Goal: Task Accomplishment & Management: Use online tool/utility

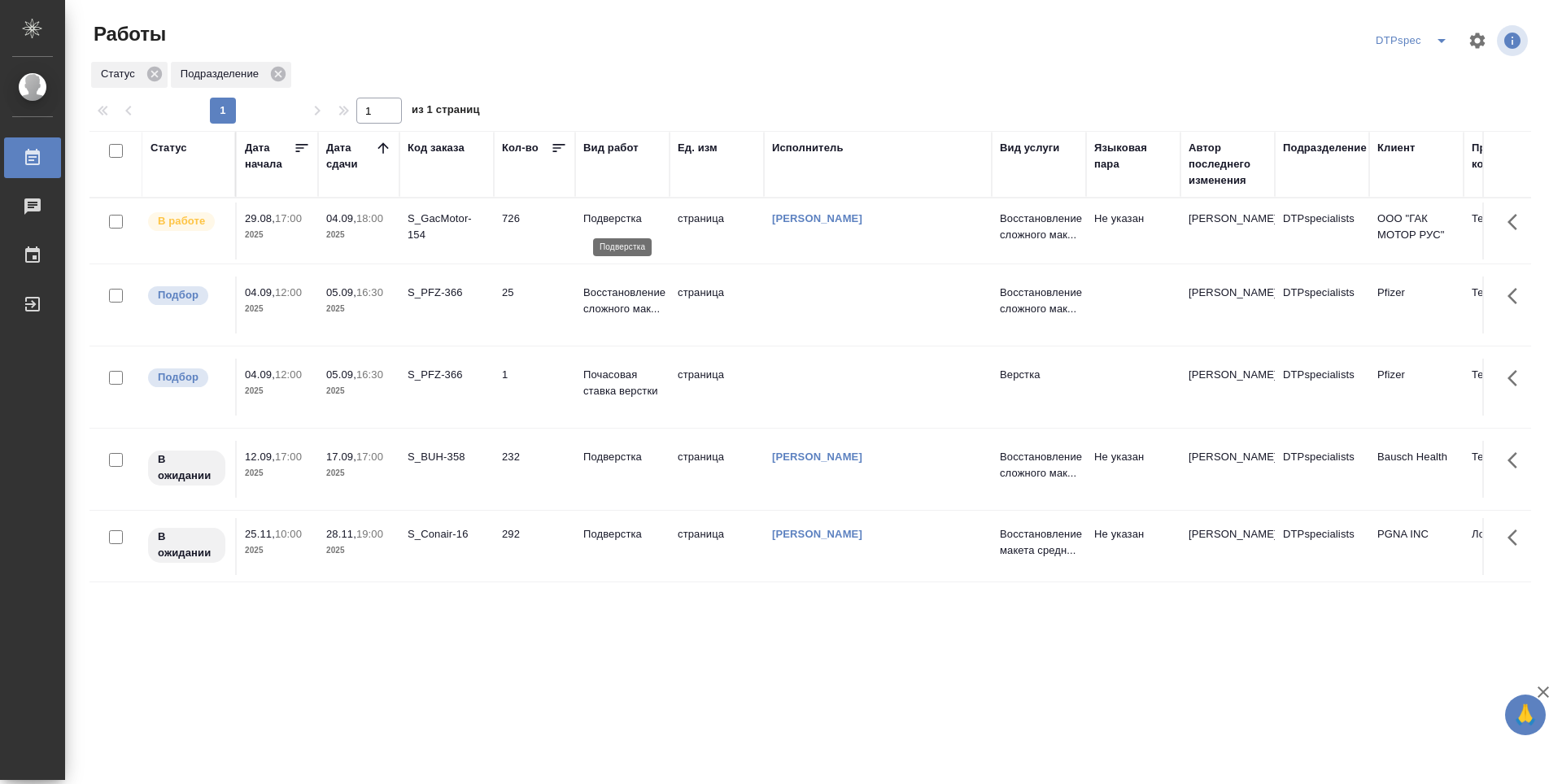
click at [608, 219] on p "Подверстка" at bounding box center [622, 218] width 78 height 16
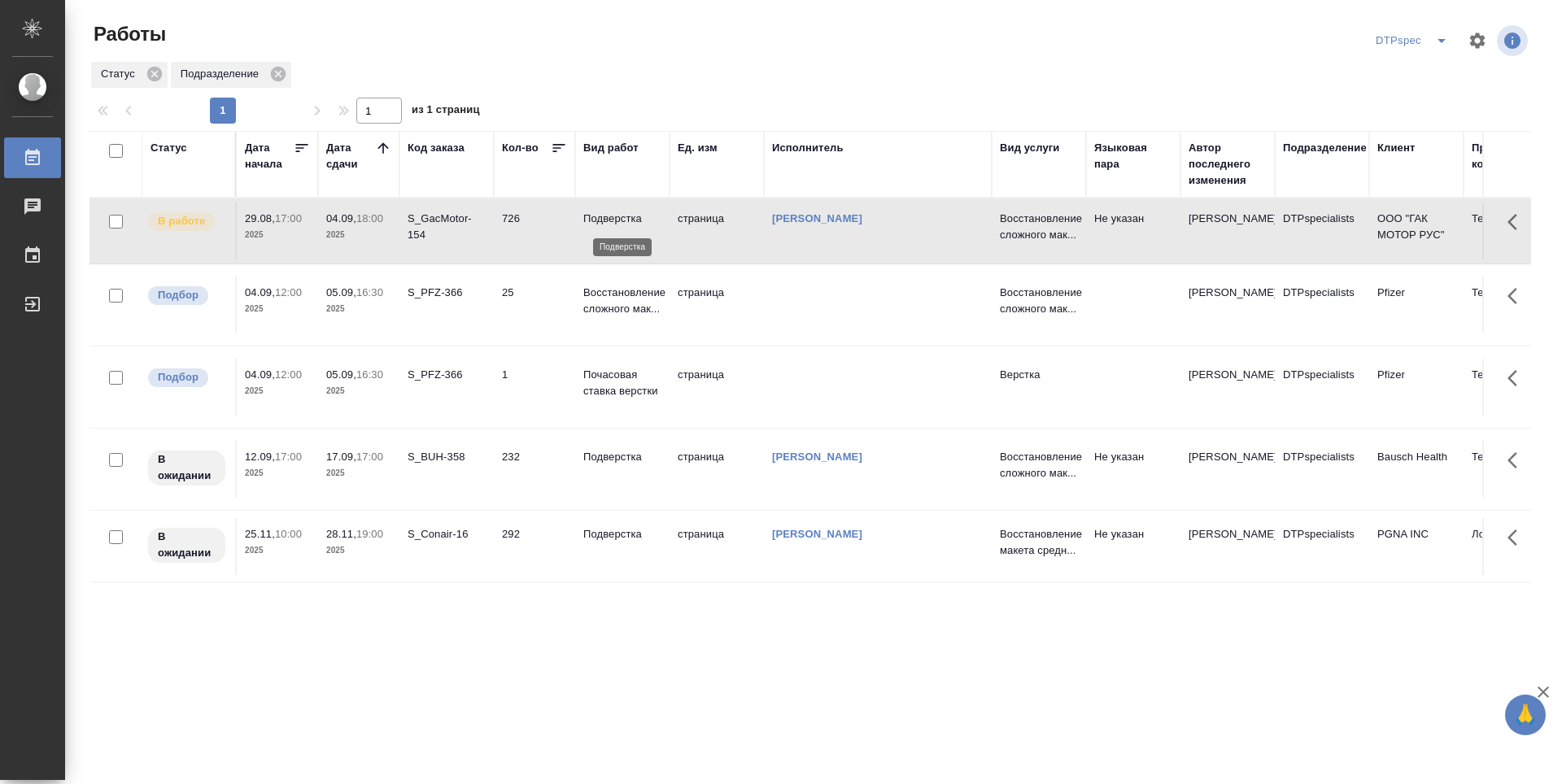
click at [608, 219] on p "Подверстка" at bounding box center [622, 218] width 78 height 16
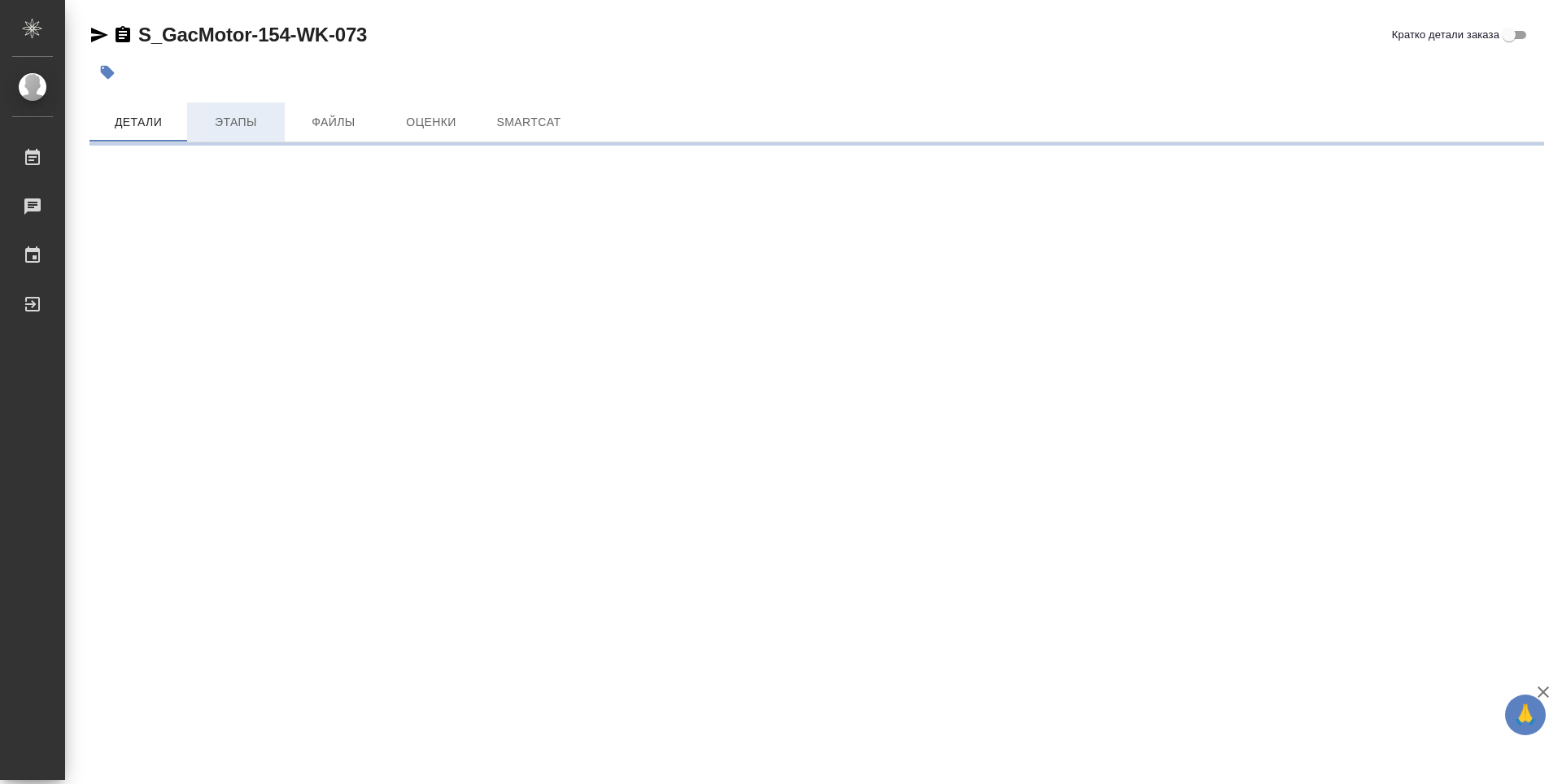
click at [238, 118] on span "Этапы" at bounding box center [236, 123] width 78 height 21
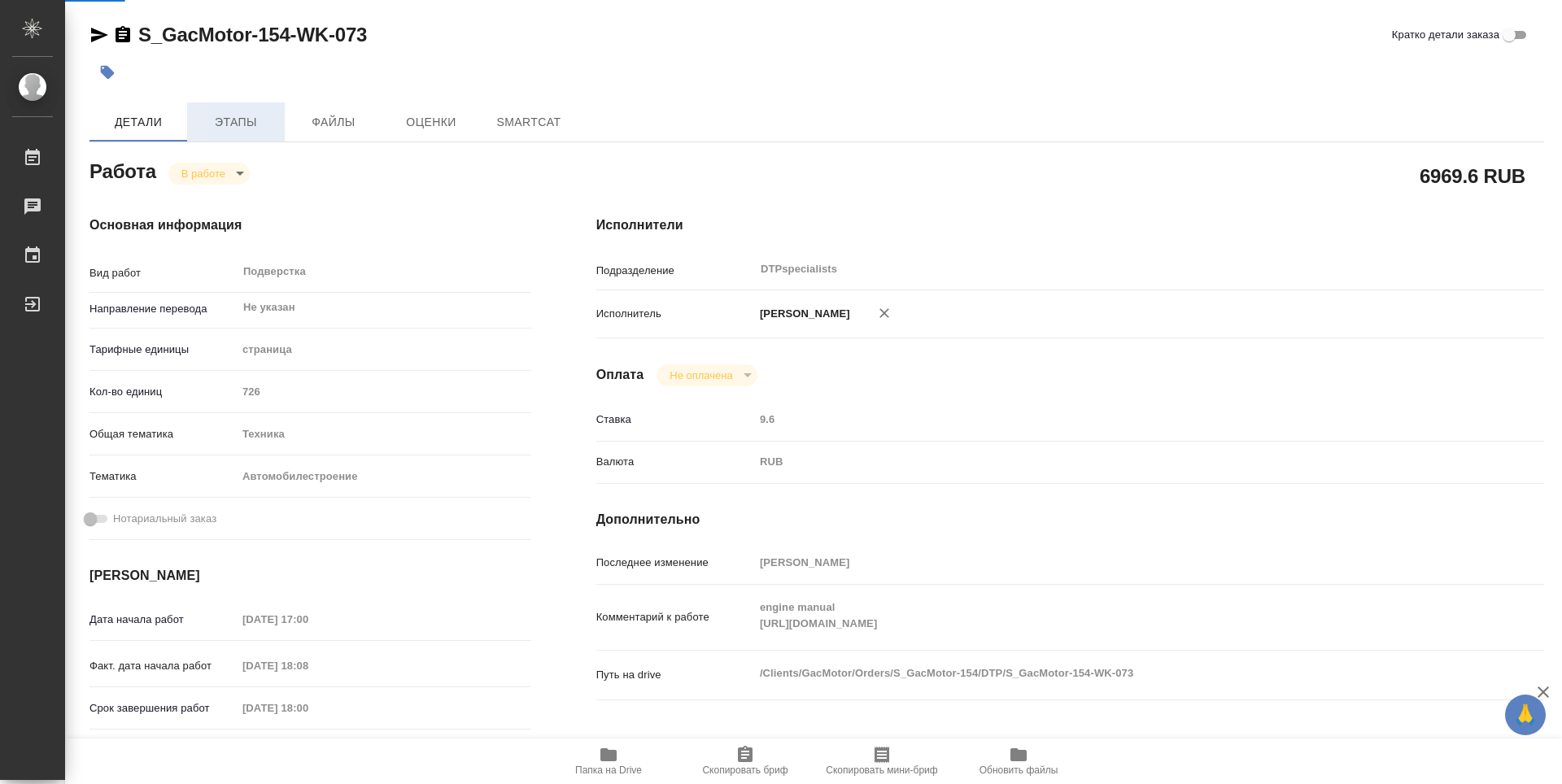
type textarea "x"
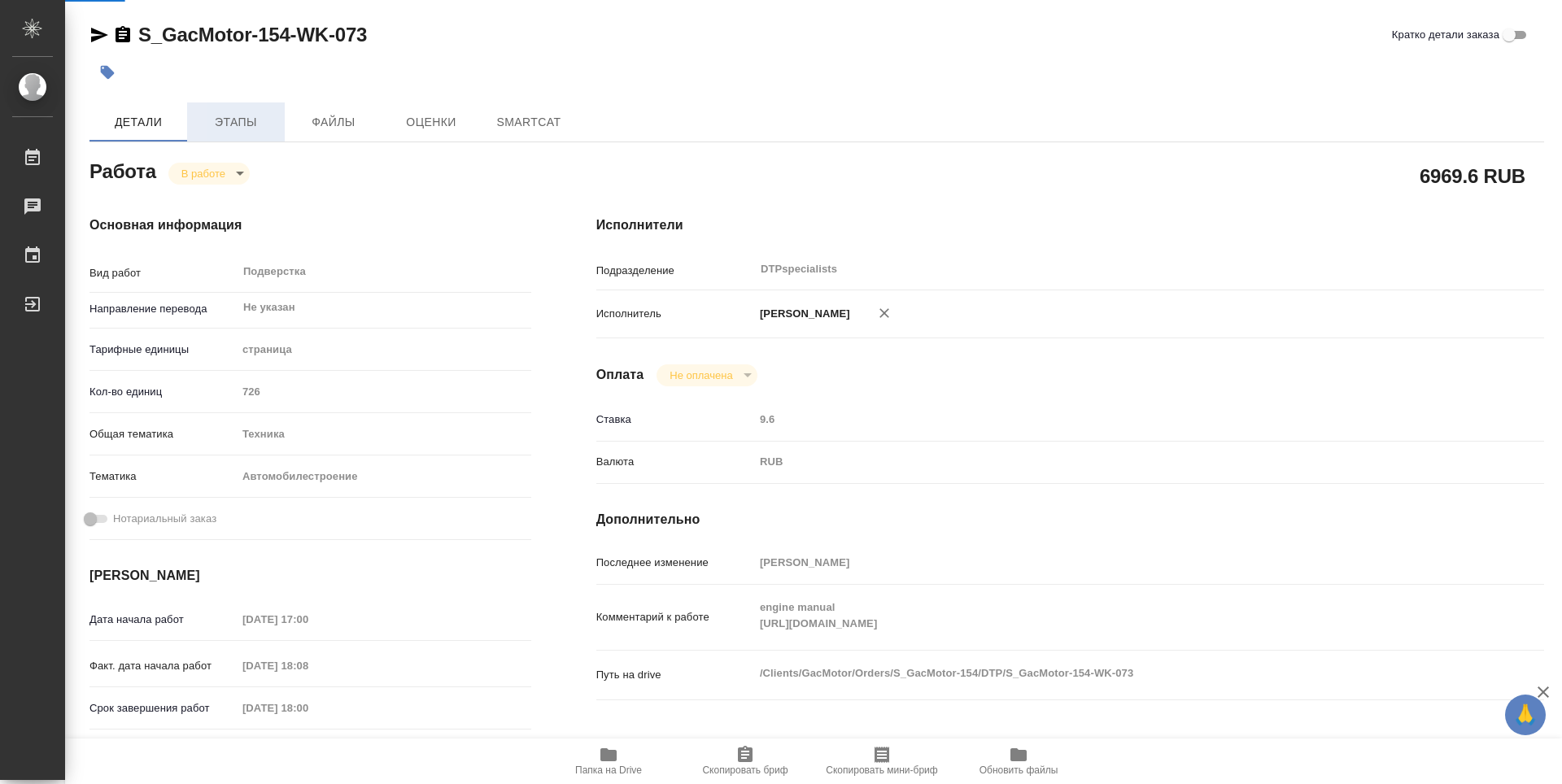
type textarea "x"
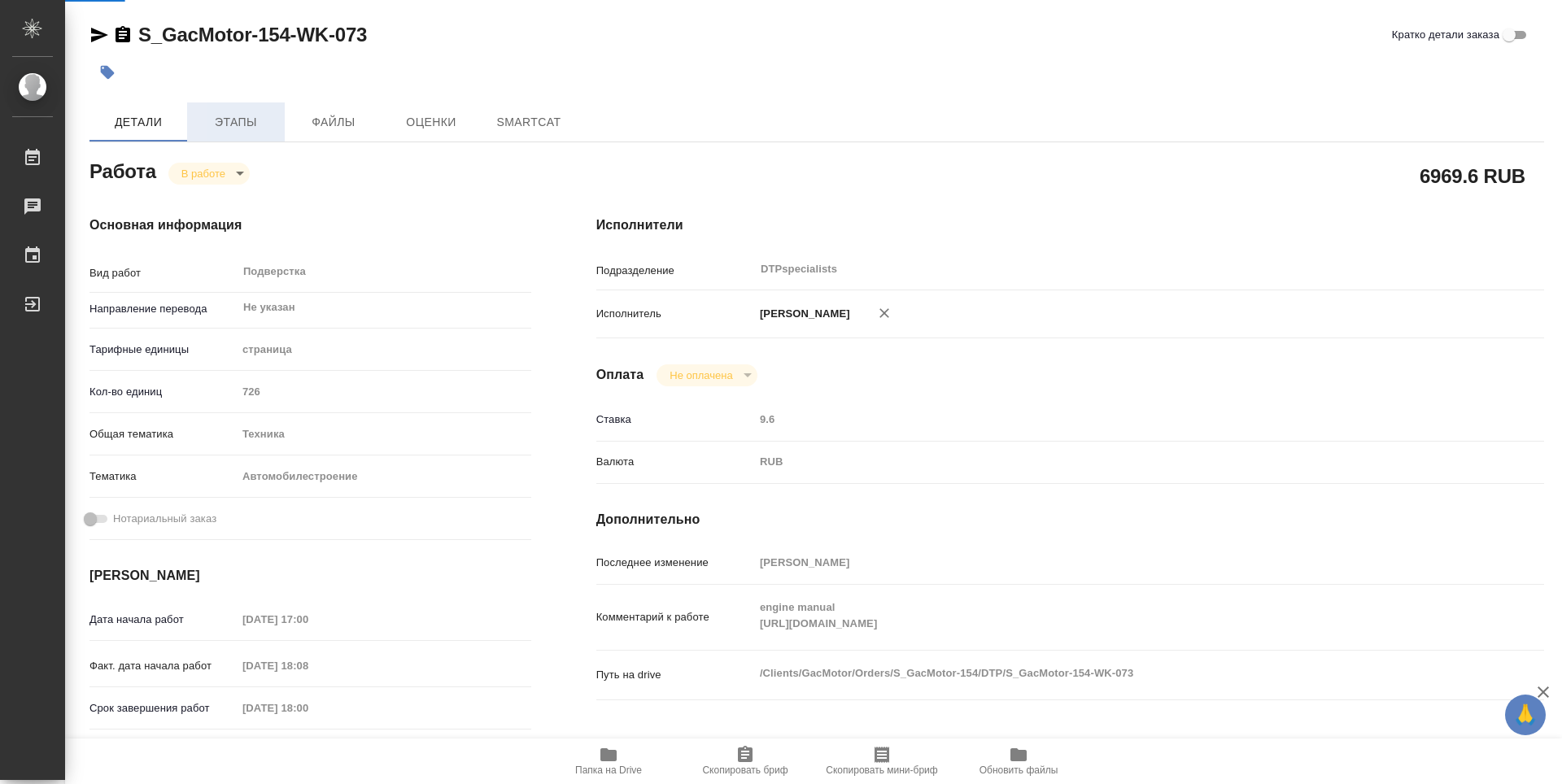
type textarea "x"
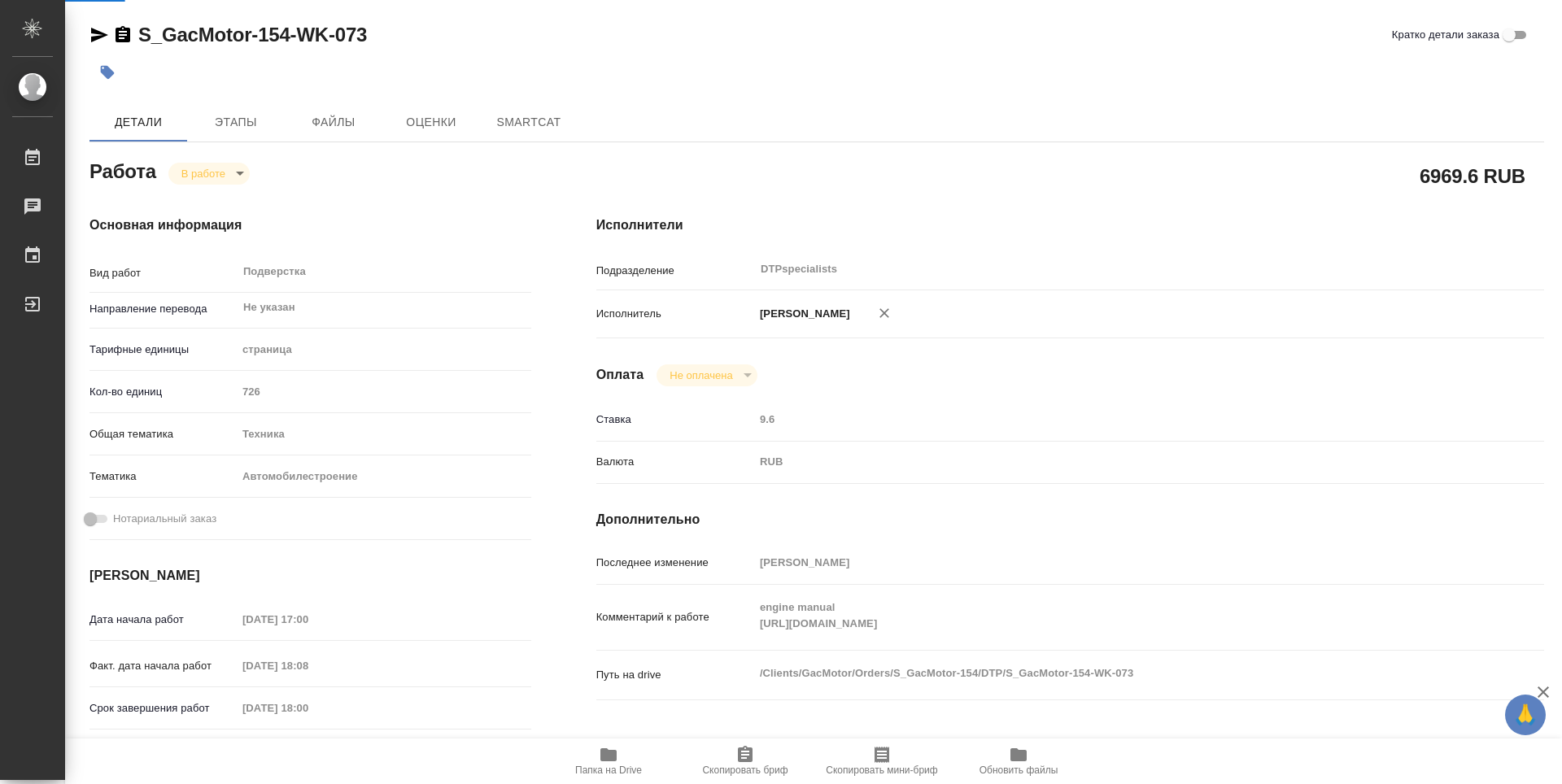
type textarea "x"
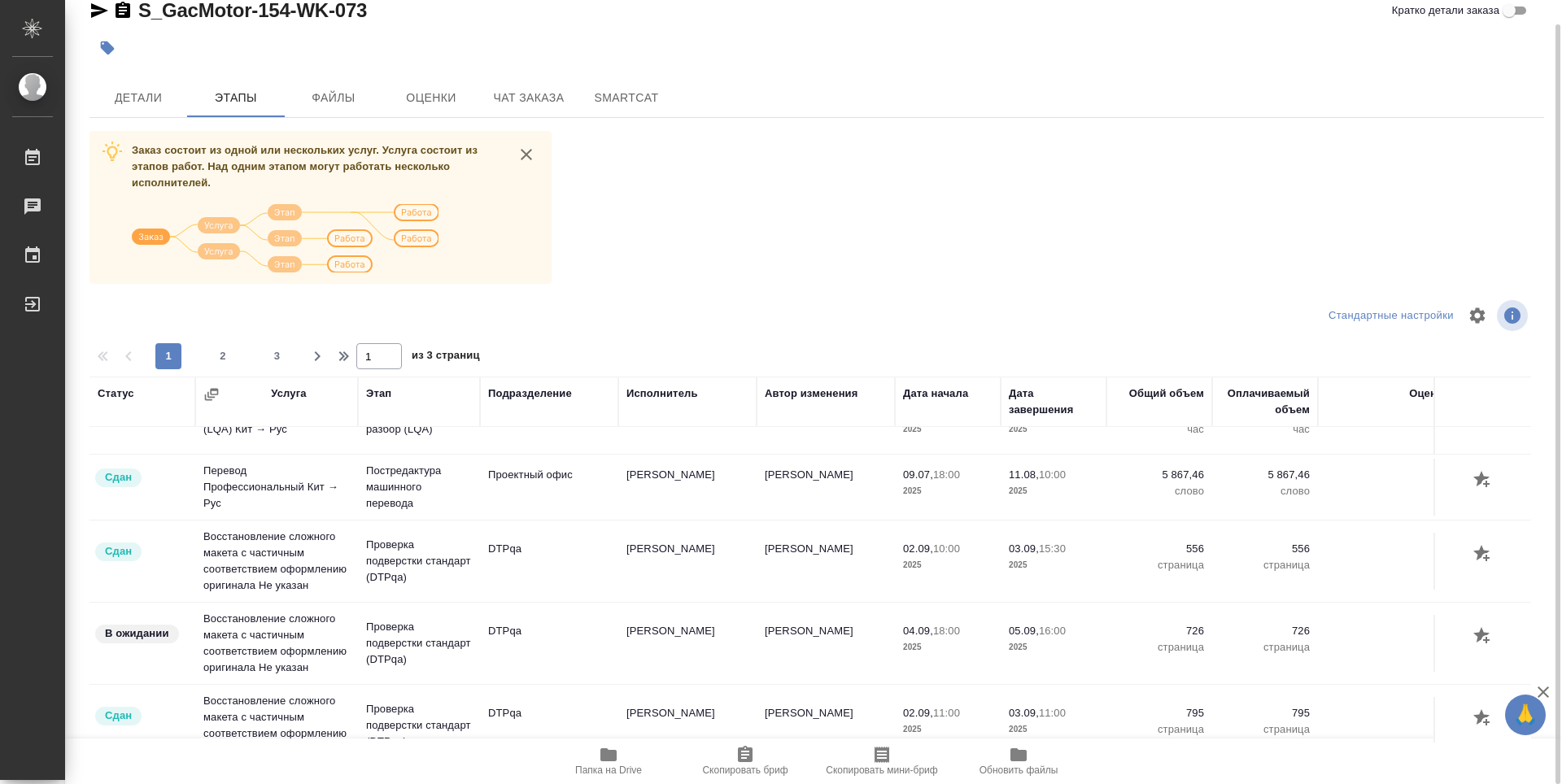
scroll to position [243, 0]
